Goal: Task Accomplishment & Management: Manage account settings

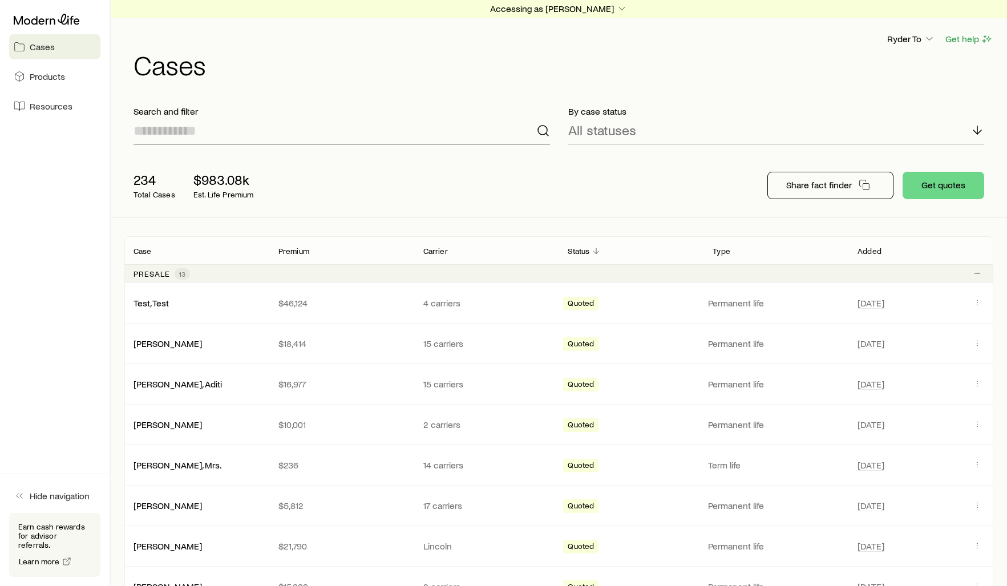
click at [272, 140] on input at bounding box center [341, 130] width 416 height 27
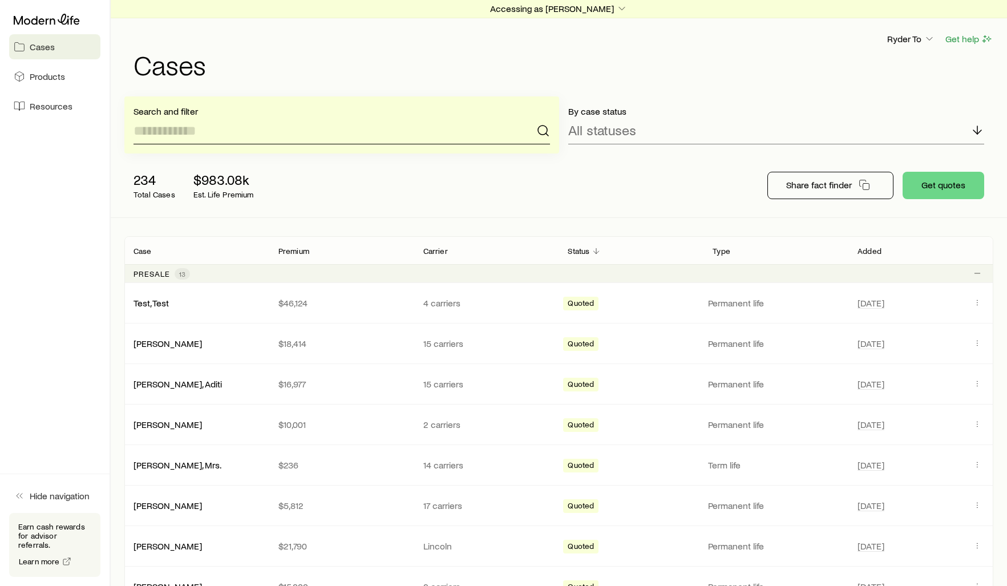
paste input "********"
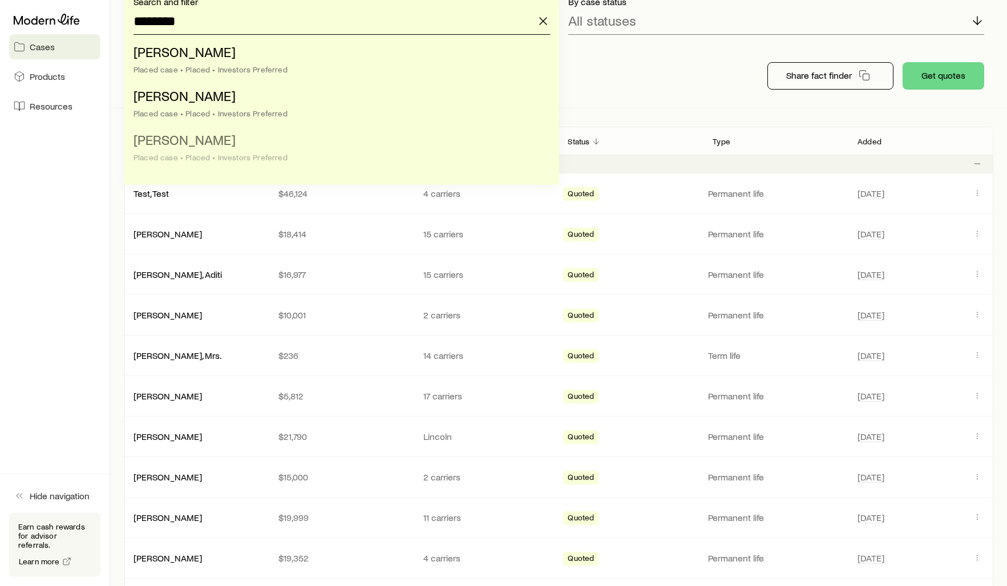
scroll to position [114, 0]
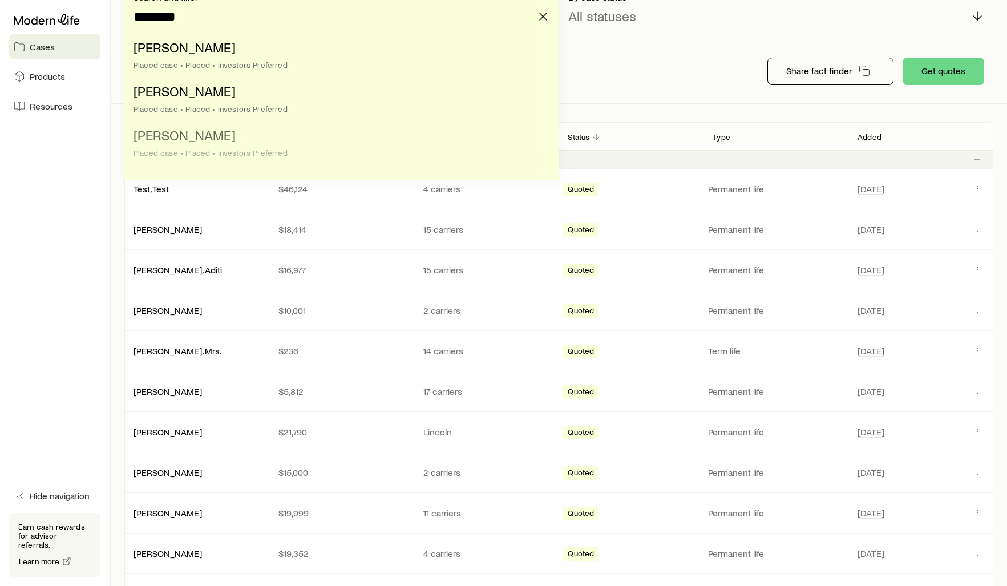
click at [371, 144] on li "[PERSON_NAME] Placed case • Placed • Investors Preferred" at bounding box center [338, 145] width 410 height 44
type input "**********"
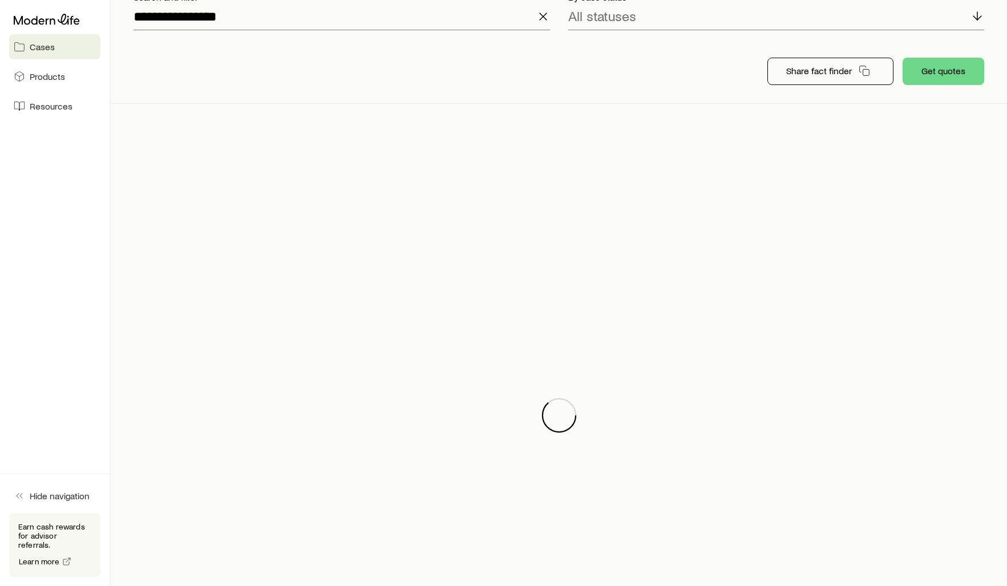
scroll to position [0, 0]
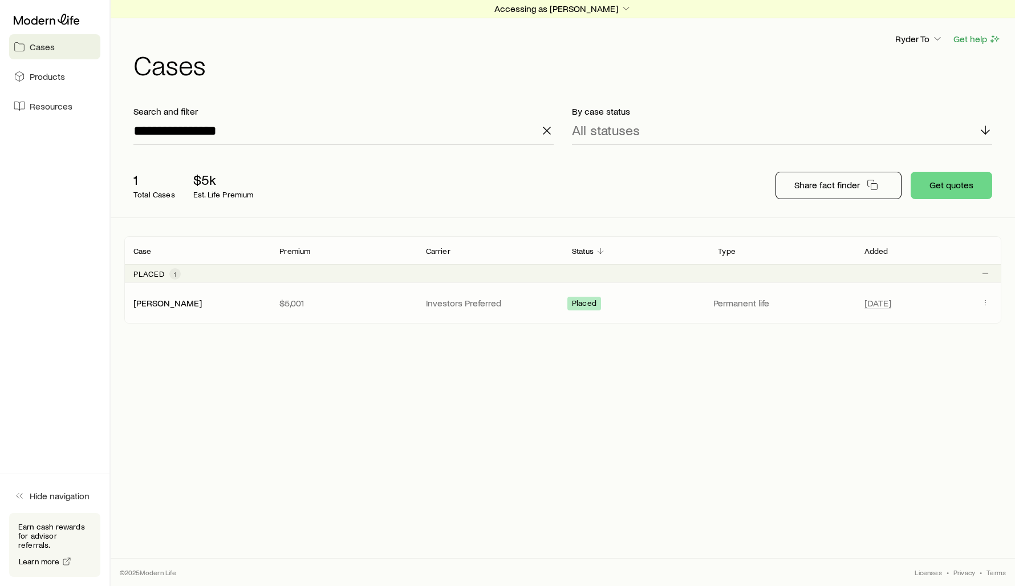
click at [231, 306] on div "[PERSON_NAME]" at bounding box center [197, 302] width 146 height 11
click at [185, 302] on link "[PERSON_NAME]" at bounding box center [168, 302] width 68 height 11
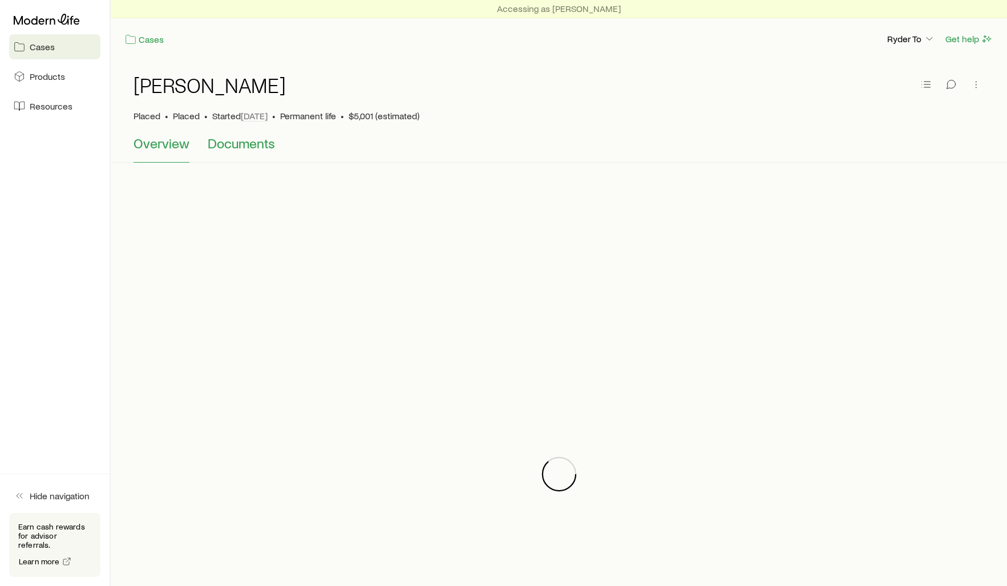
click at [258, 146] on span "Documents" at bounding box center [241, 143] width 67 height 16
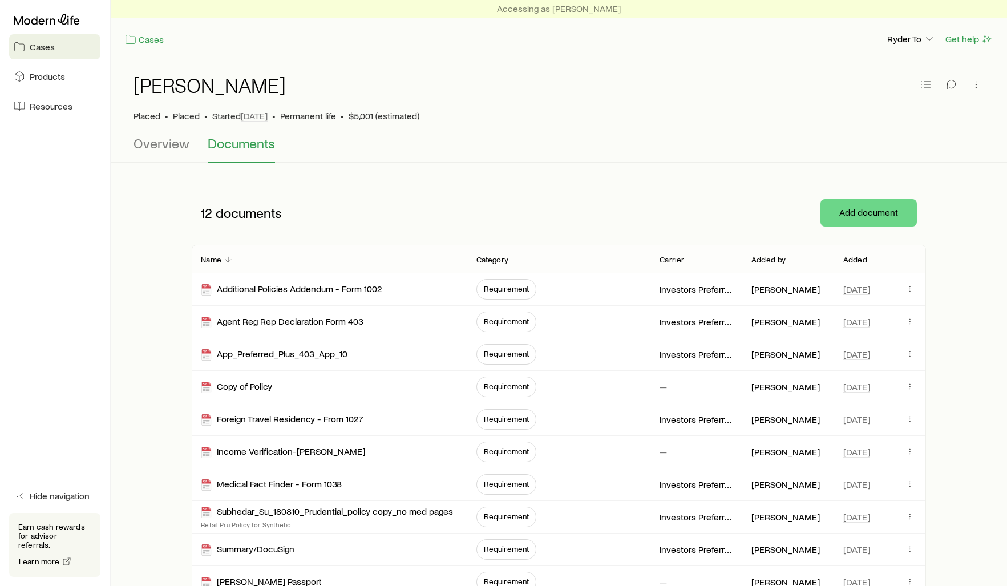
click at [866, 262] on p "Added" at bounding box center [855, 259] width 24 height 9
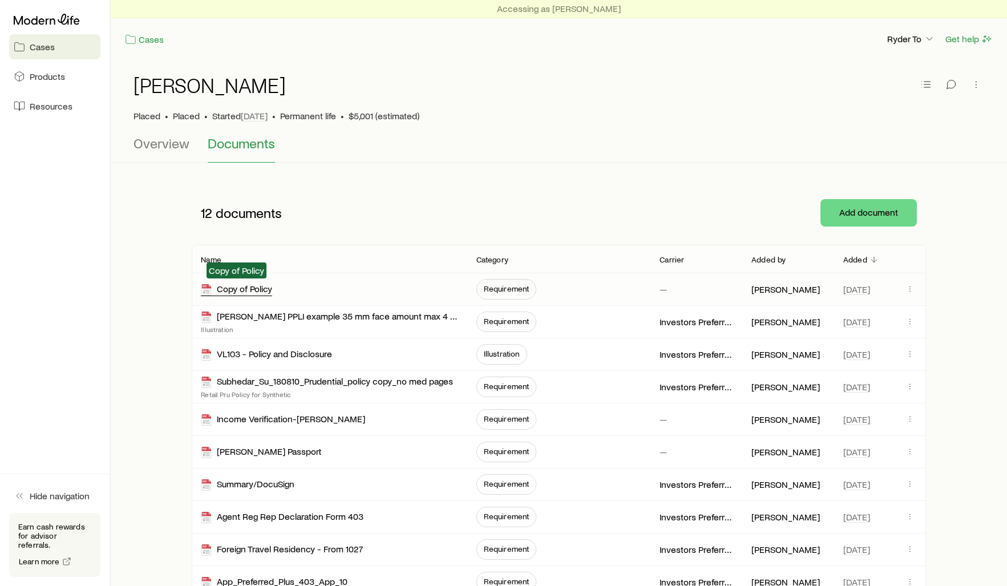
click at [237, 289] on div "Copy of Policy" at bounding box center [236, 289] width 71 height 13
click at [162, 148] on span "Overview" at bounding box center [161, 143] width 56 height 16
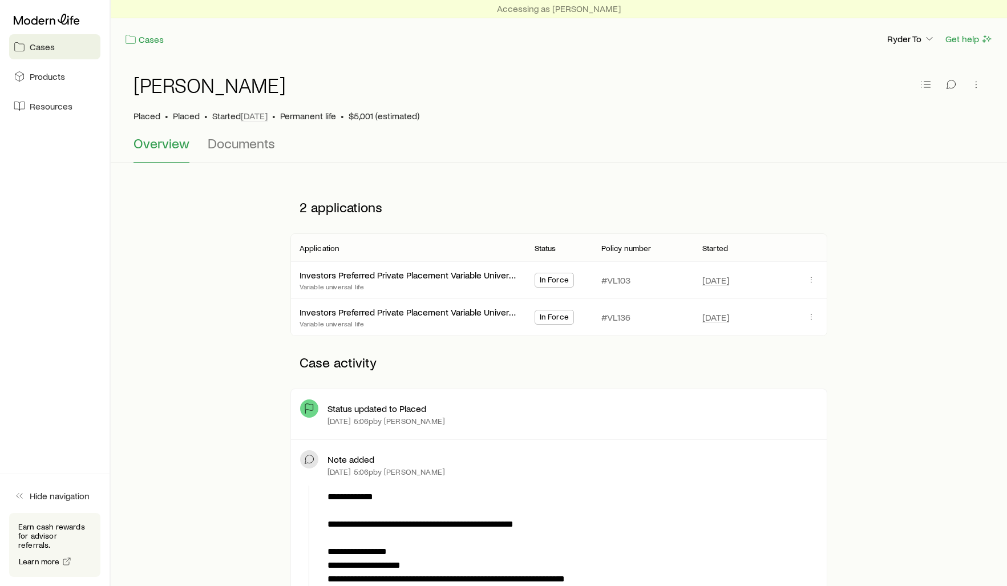
click at [72, 381] on aside "Cases Products Resources Hide navigation Earn cash rewards for advisor referral…" at bounding box center [55, 293] width 111 height 586
click at [443, 316] on div "Investors Preferred Private Placement Variable Universal Life" at bounding box center [407, 312] width 217 height 15
click at [465, 310] on link "Investors Preferred Private Placement Variable Universal Life" at bounding box center [418, 310] width 236 height 11
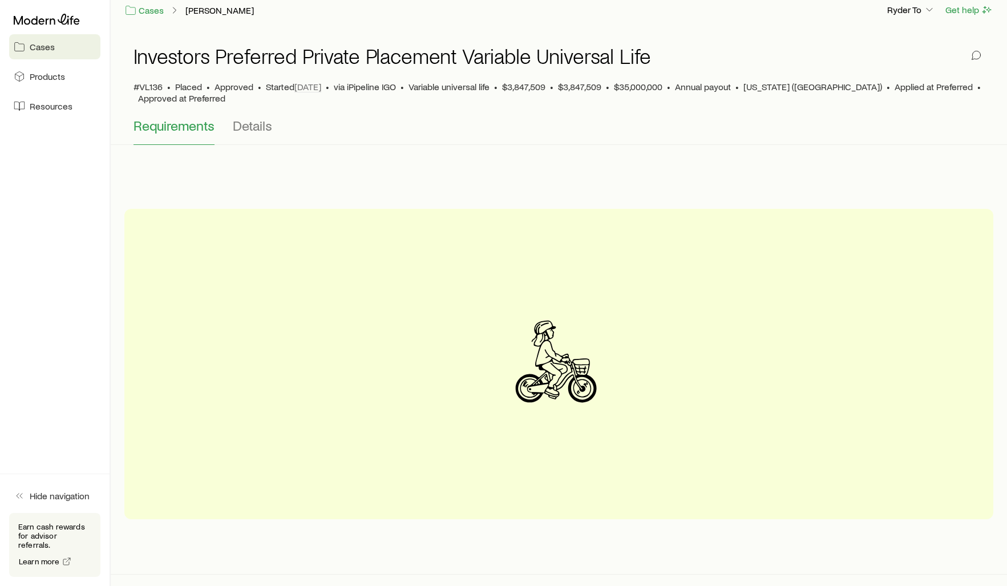
scroll to position [45, 0]
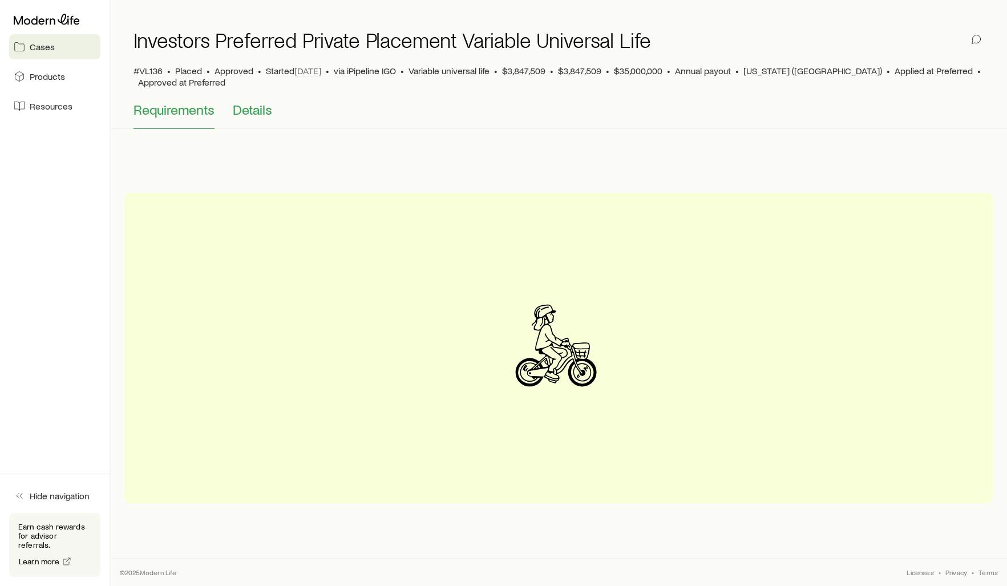
click at [259, 113] on span "Details" at bounding box center [252, 110] width 39 height 16
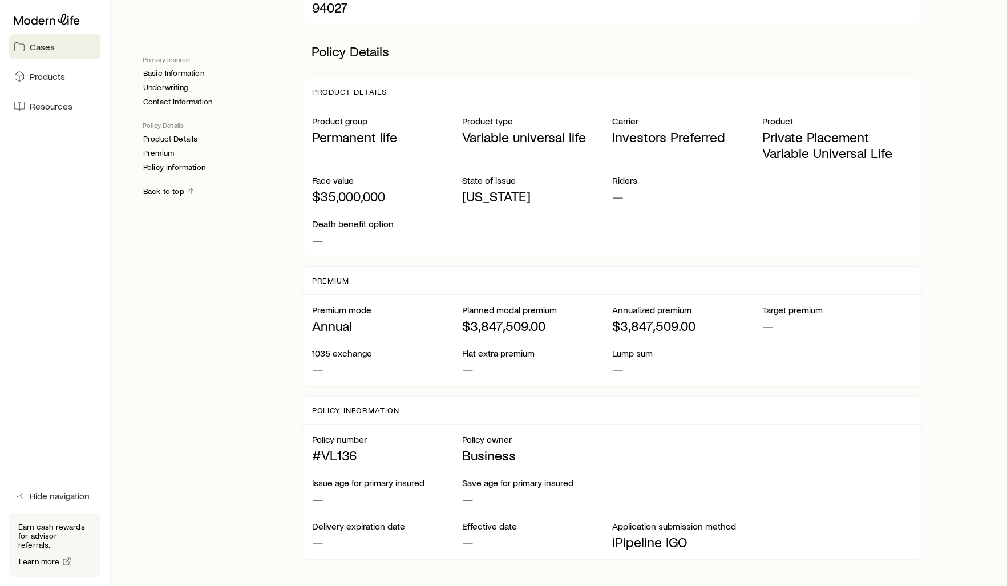
scroll to position [766, 0]
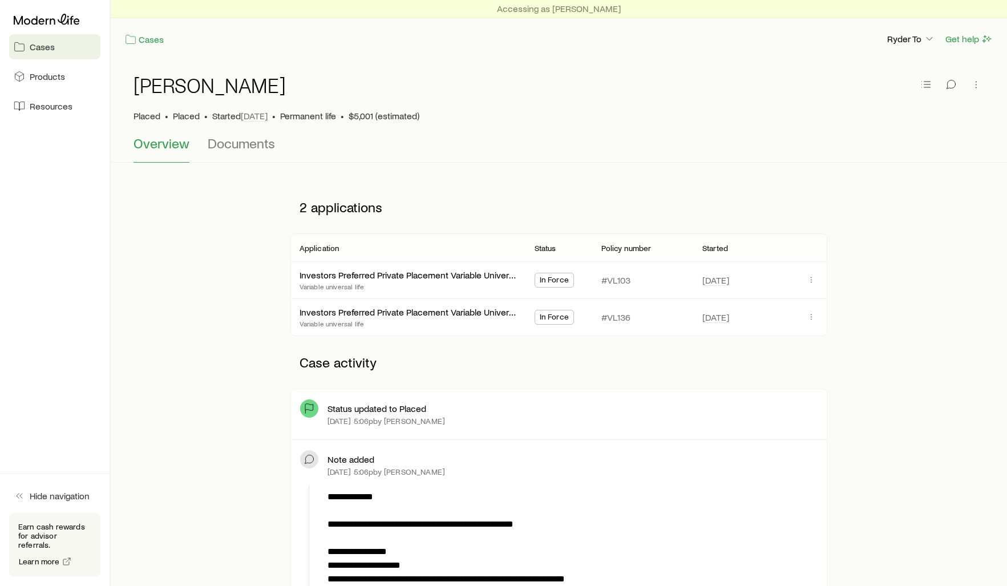
drag, startPoint x: 812, startPoint y: 121, endPoint x: 804, endPoint y: 122, distance: 8.1
click at [812, 121] on div "Placed • Placed • Started [DATE] • Permanent life • $5,001 (estimated)" at bounding box center [558, 115] width 851 height 11
click at [805, 115] on div "Placed • Placed • Started [DATE] • Permanent life • $5,001 (estimated)" at bounding box center [558, 115] width 851 height 11
click at [59, 196] on aside "Cases Products Resources Hide navigation Earn cash rewards for advisor referral…" at bounding box center [55, 293] width 111 height 586
click at [60, 318] on aside "Cases Products Resources Hide navigation Earn cash rewards for advisor referral…" at bounding box center [55, 293] width 111 height 586
